Goal: Task Accomplishment & Management: Use online tool/utility

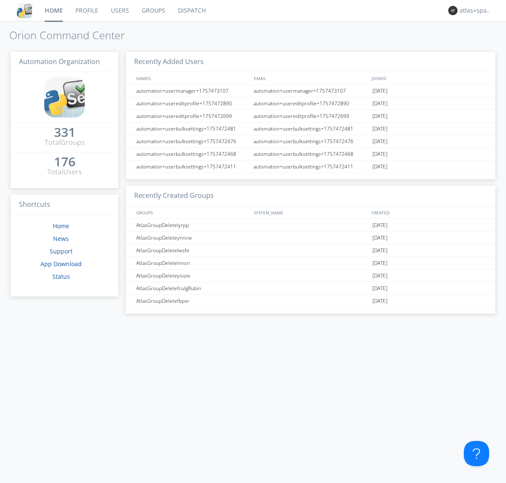
click at [191, 11] on link "Dispatch" at bounding box center [192, 10] width 40 height 21
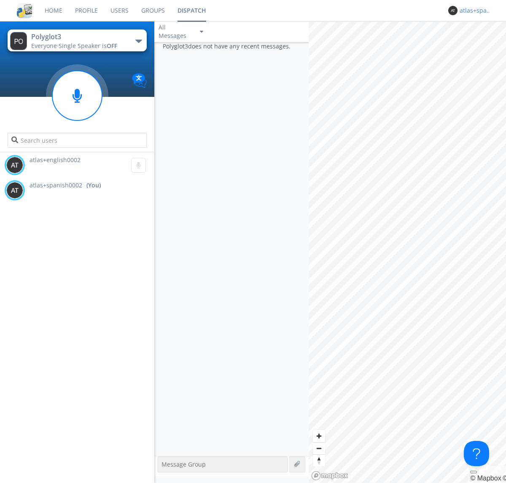
click at [473, 11] on div "atlas+spanish0002" at bounding box center [475, 10] width 32 height 8
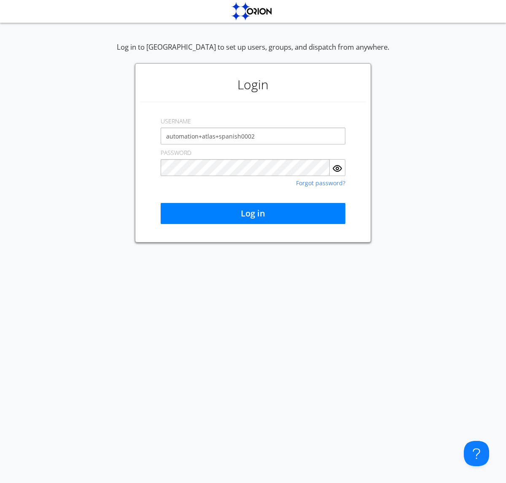
type input "automation+atlas+spanish0002"
click at [253, 214] on button "Log in" at bounding box center [253, 213] width 185 height 21
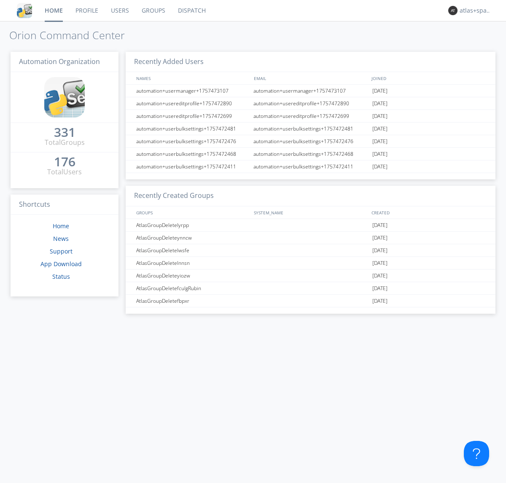
click at [191, 11] on link "Dispatch" at bounding box center [192, 10] width 40 height 21
